Goal: Check status: Check status

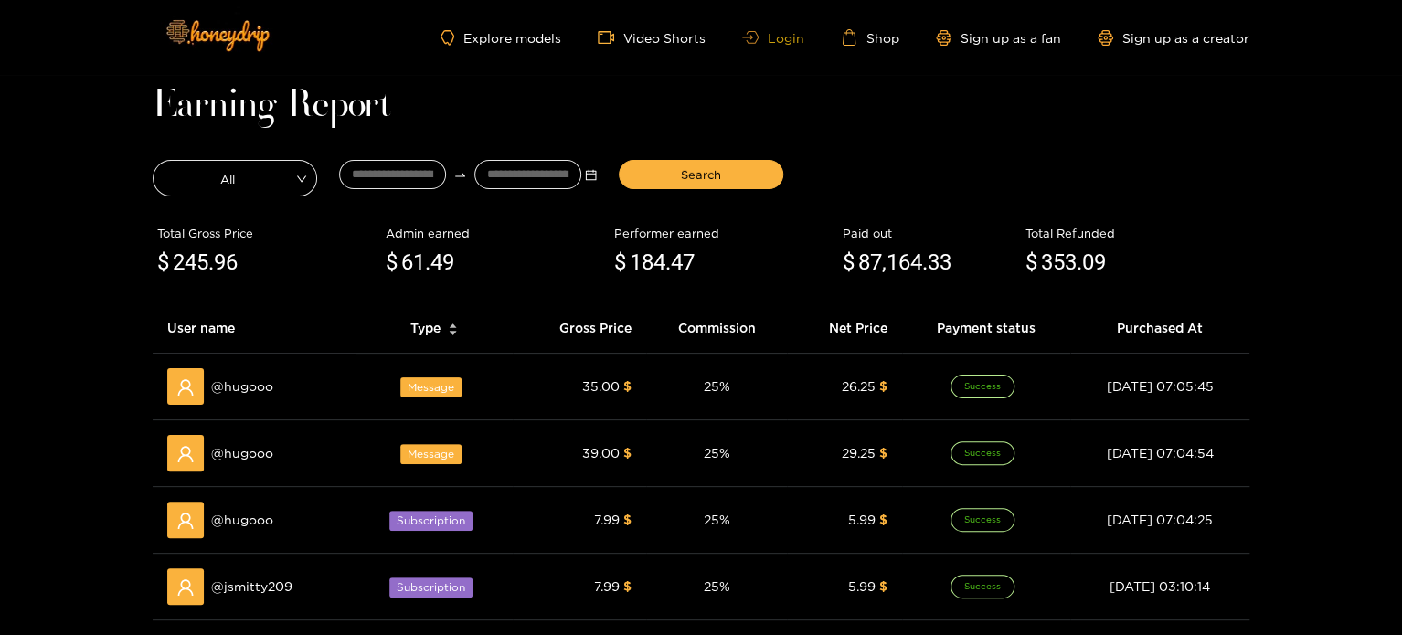
click at [773, 32] on link "Login" at bounding box center [773, 38] width 62 height 14
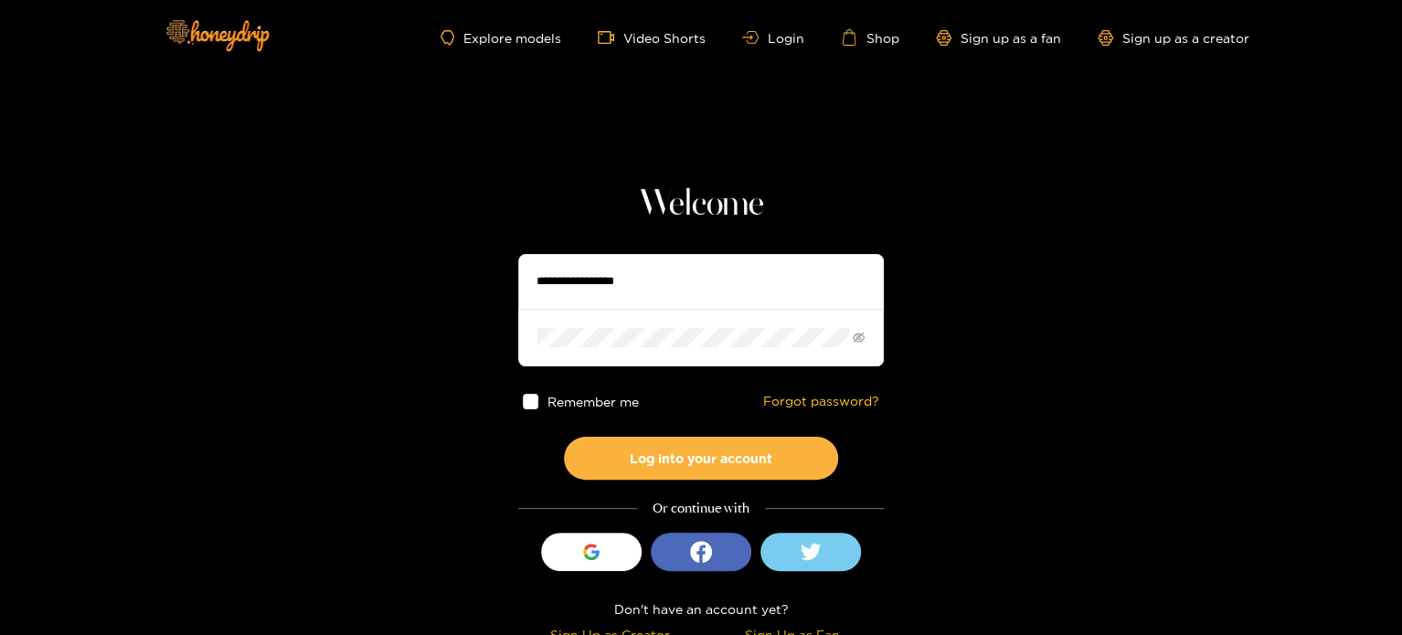
drag, startPoint x: 679, startPoint y: 275, endPoint x: 662, endPoint y: 271, distance: 17.7
click at [672, 275] on input "text" at bounding box center [700, 281] width 365 height 55
paste input "*******"
type input "*******"
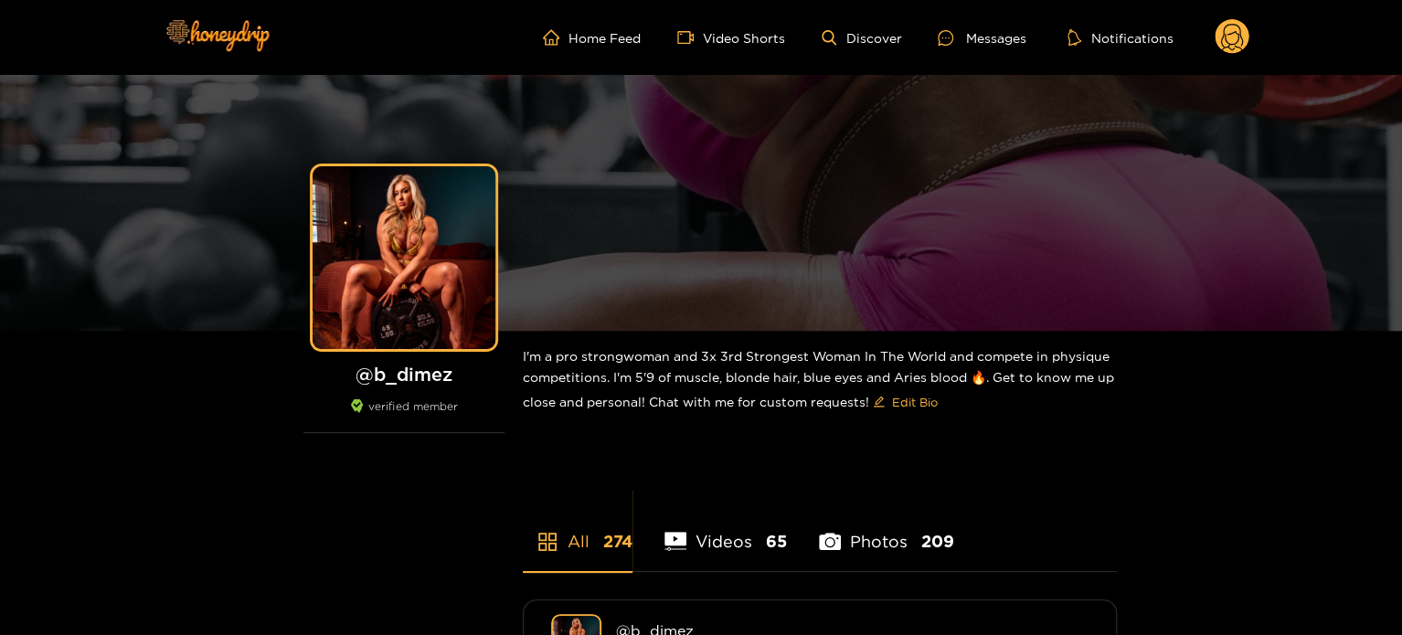
click at [1224, 37] on circle at bounding box center [1231, 36] width 35 height 35
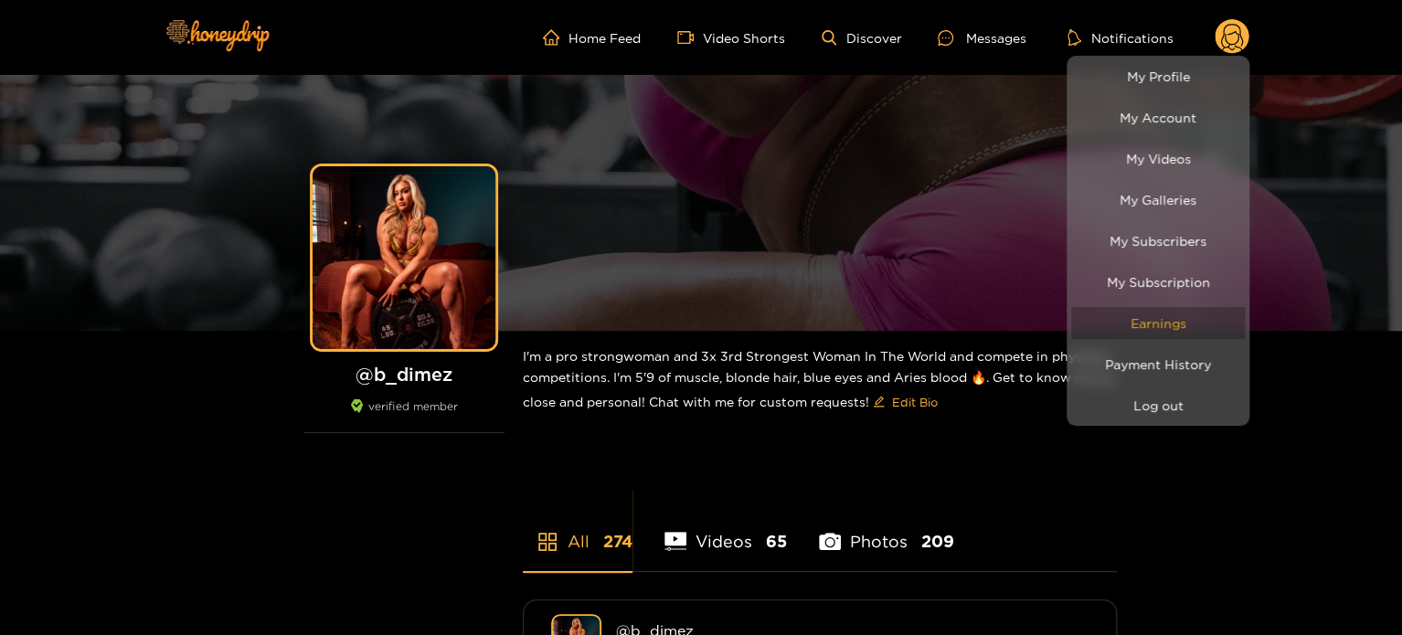
click at [1153, 310] on link "Earnings" at bounding box center [1158, 323] width 174 height 32
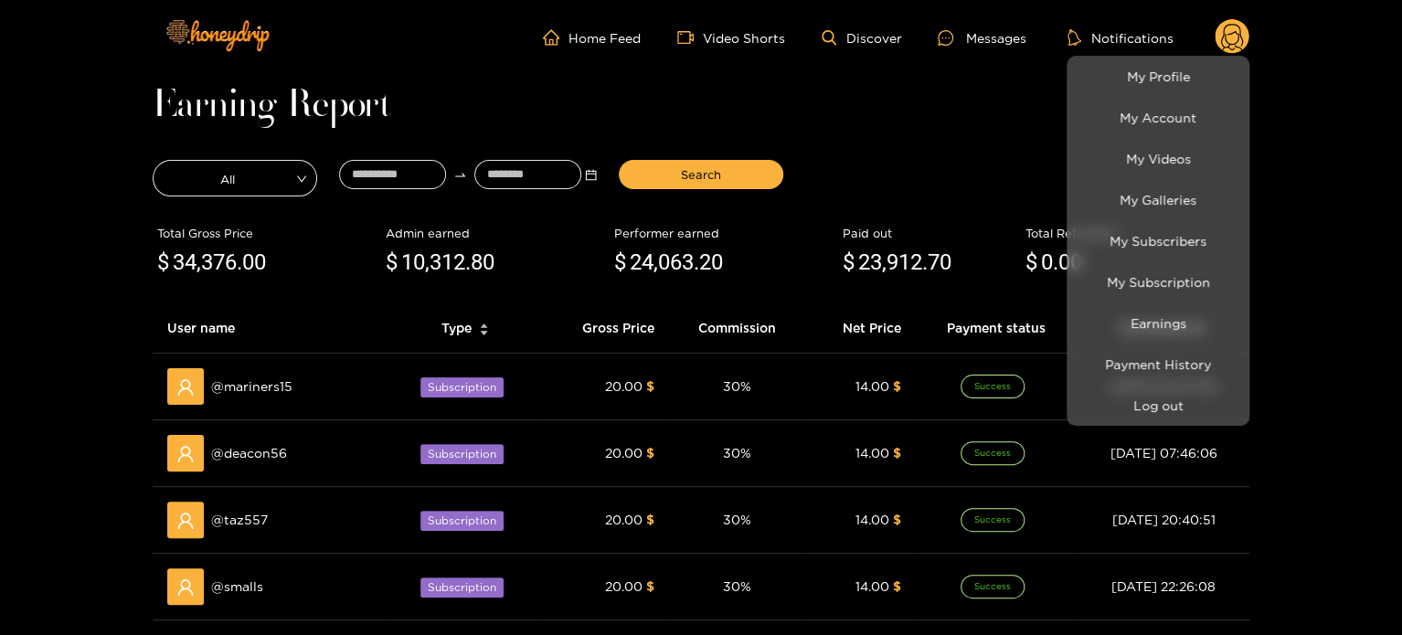
click at [413, 163] on div at bounding box center [701, 317] width 1402 height 635
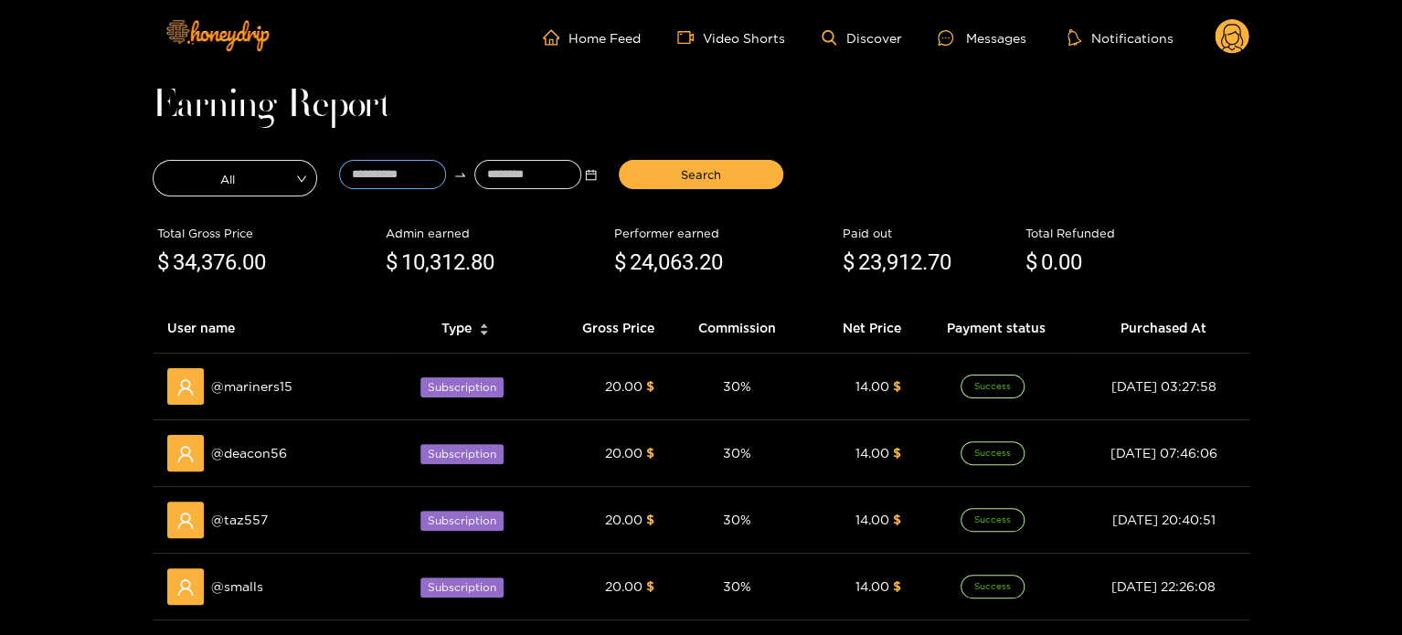
click at [413, 163] on input at bounding box center [392, 174] width 107 height 29
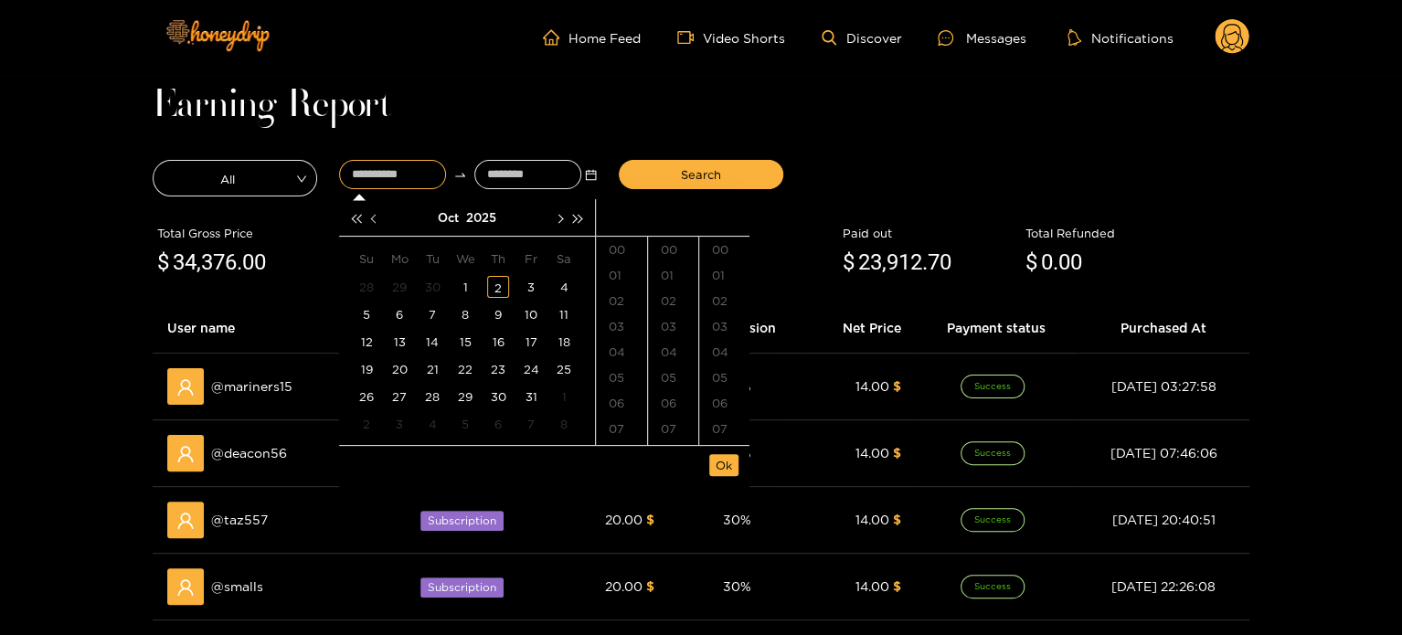
click at [368, 221] on button "button" at bounding box center [374, 217] width 19 height 37
click at [432, 291] on div "2" at bounding box center [432, 287] width 22 height 22
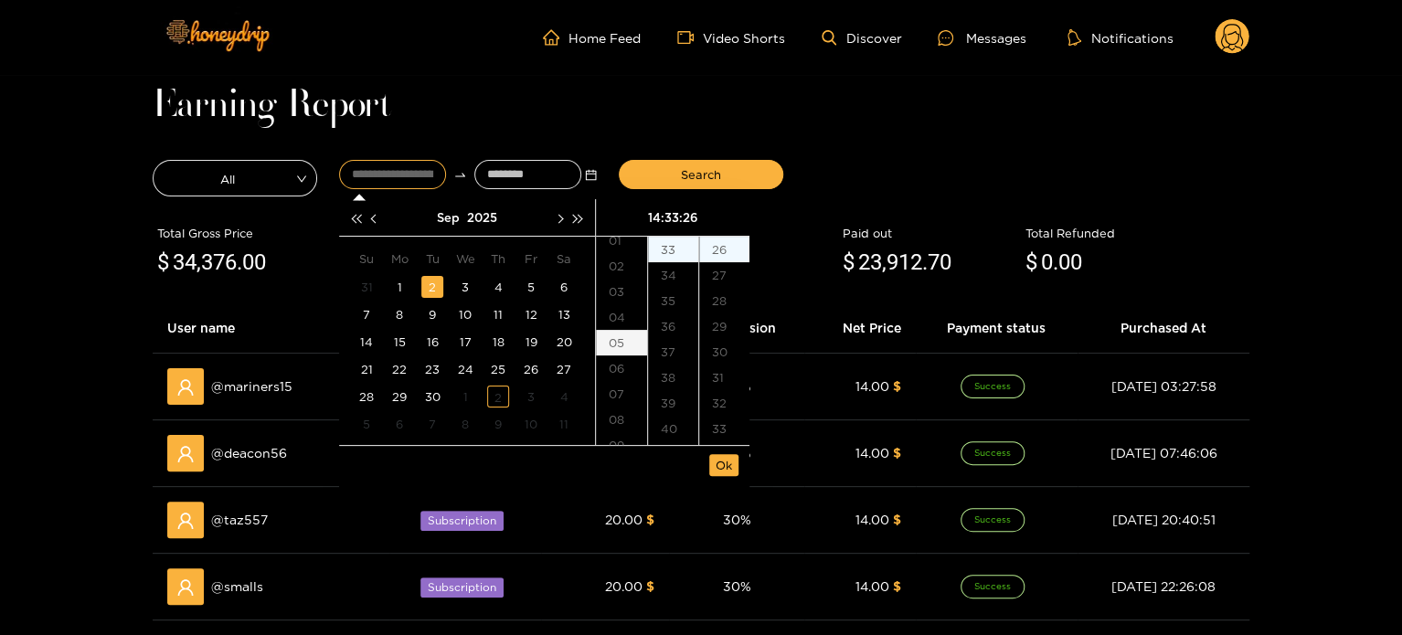
scroll to position [91, 0]
click at [620, 407] on div "10" at bounding box center [621, 414] width 51 height 26
click at [669, 244] on div "00" at bounding box center [673, 250] width 50 height 26
click at [719, 244] on div "00" at bounding box center [724, 250] width 50 height 26
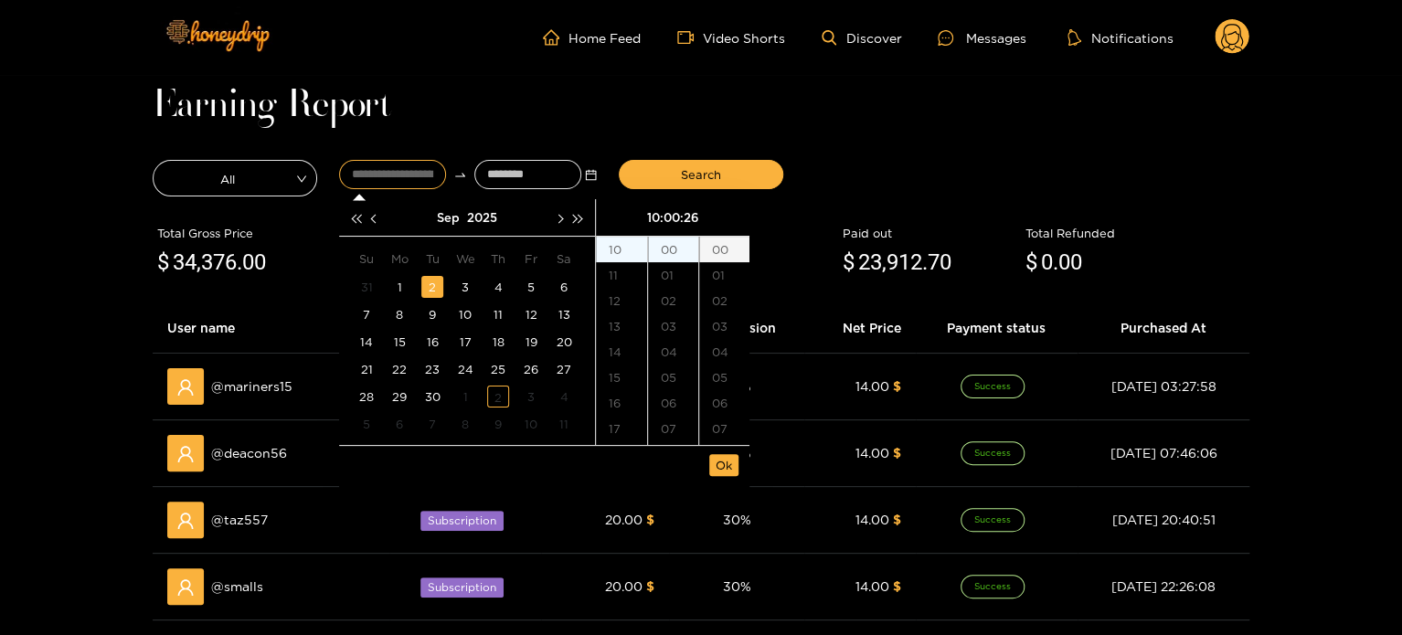
type input "**********"
click at [718, 461] on span "Ok" at bounding box center [723, 465] width 16 height 18
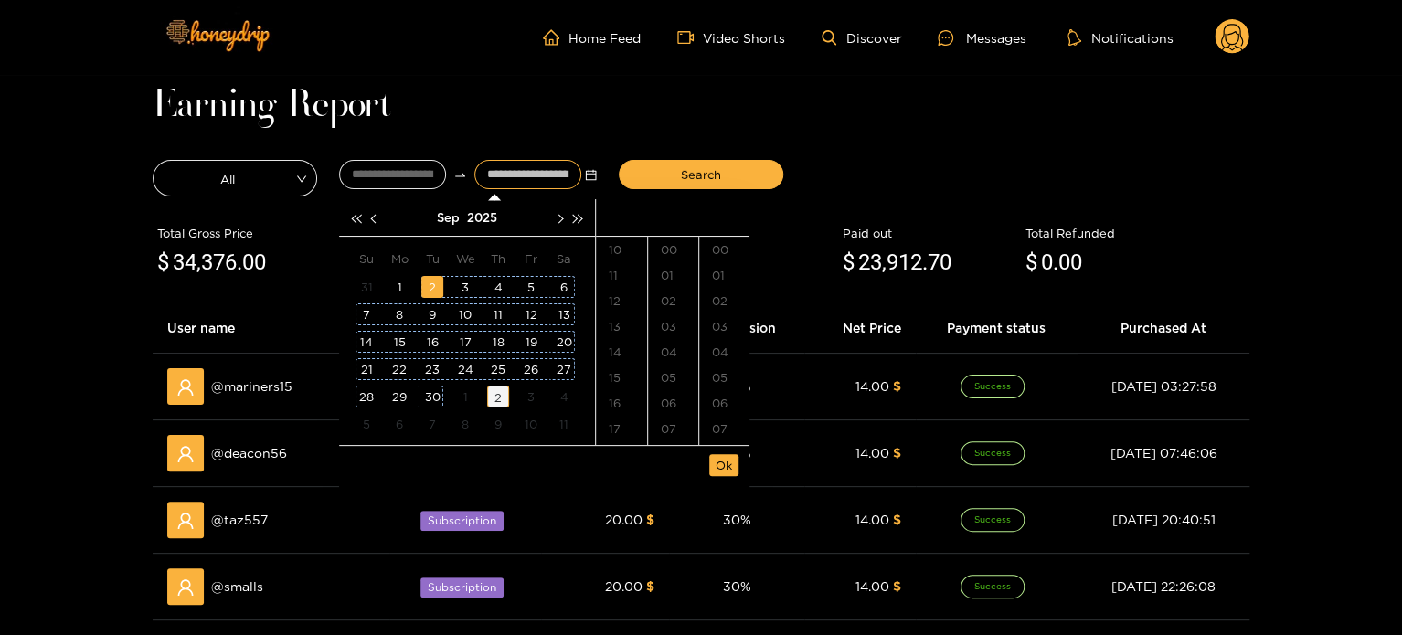
click at [493, 395] on div "2" at bounding box center [498, 397] width 22 height 22
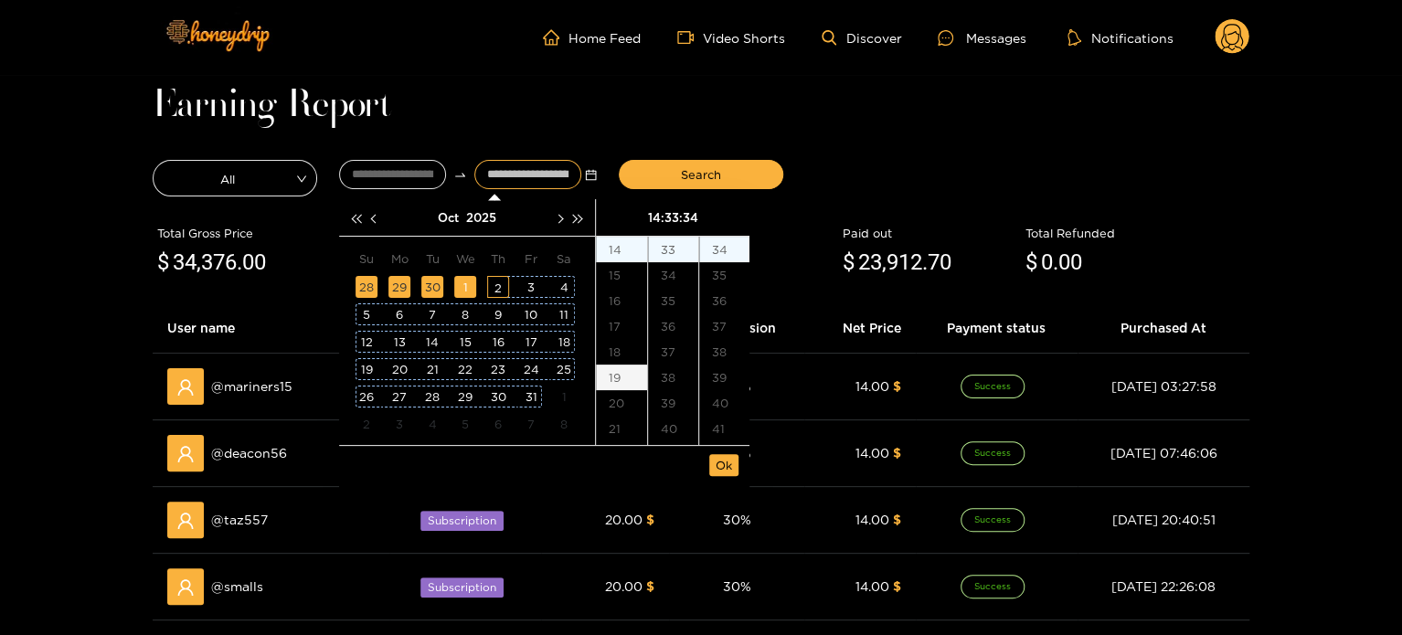
type input "**********"
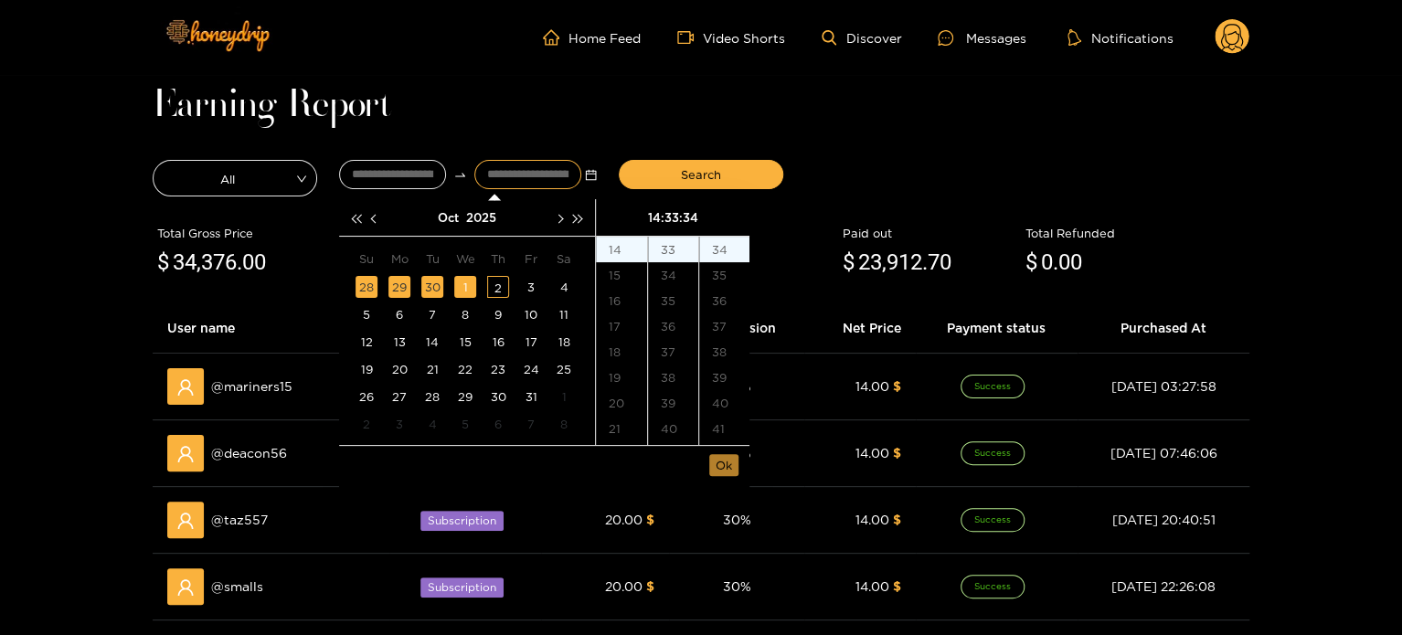
drag, startPoint x: 716, startPoint y: 465, endPoint x: 651, endPoint y: 317, distance: 162.0
click at [716, 466] on span "Ok" at bounding box center [723, 465] width 16 height 18
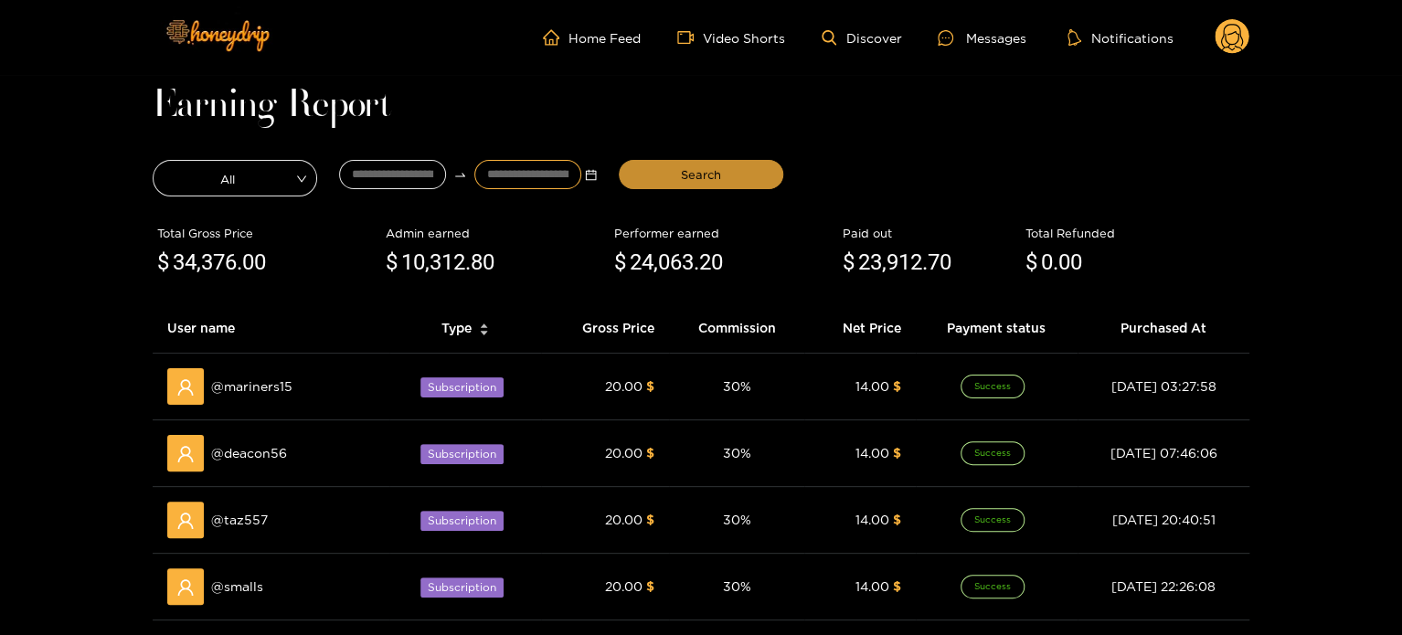
click at [662, 181] on button "Search" at bounding box center [701, 174] width 164 height 29
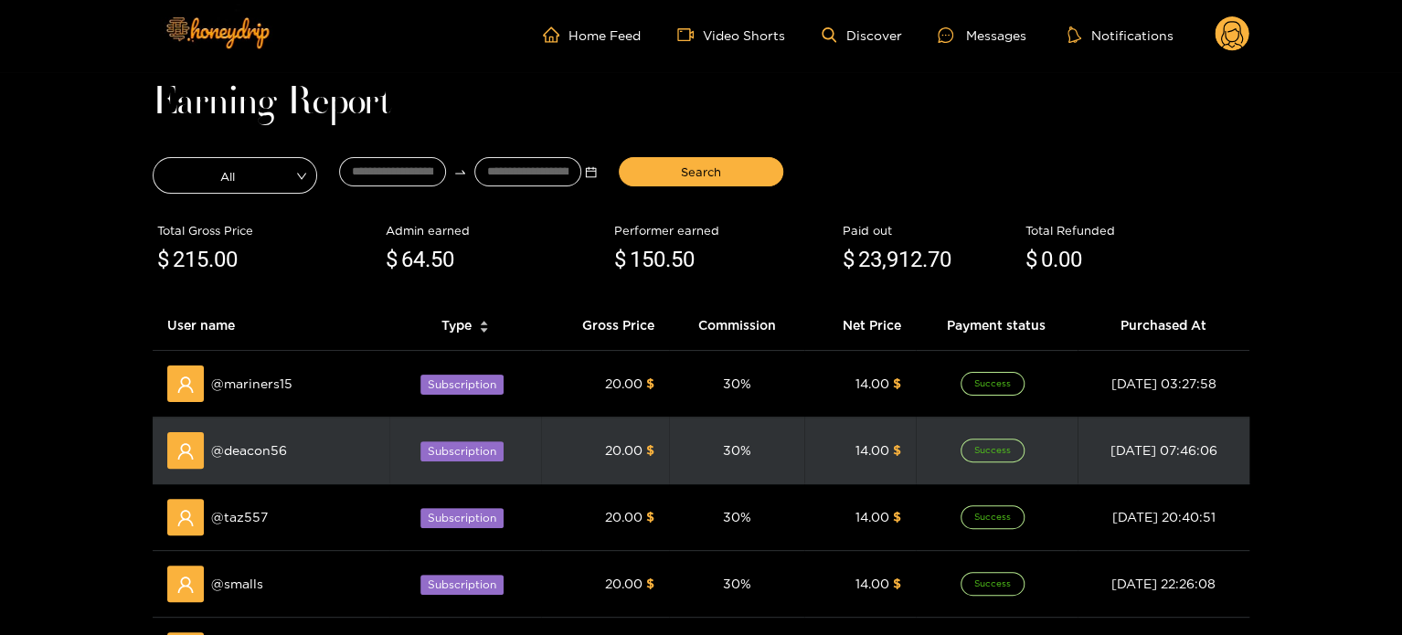
scroll to position [0, 0]
